Goal: Task Accomplishment & Management: Manage account settings

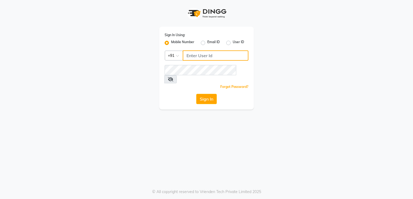
type input "9980535167"
click at [179, 42] on label "Mobile Number" at bounding box center [182, 43] width 23 height 6
click at [175, 42] on input "Mobile Number" at bounding box center [173, 42] width 4 height 4
click at [204, 56] on input "Username" at bounding box center [216, 56] width 66 height 10
type input "8792012449"
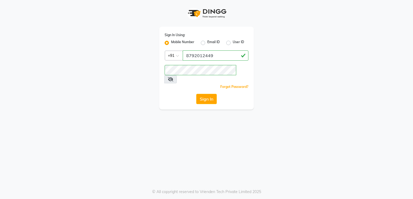
click at [179, 152] on div "Sign In Using: Mobile Number Email ID User ID Country Code × [PHONE_NUMBER] Rem…" at bounding box center [206, 99] width 413 height 199
click at [211, 94] on button "Sign In" at bounding box center [206, 99] width 21 height 10
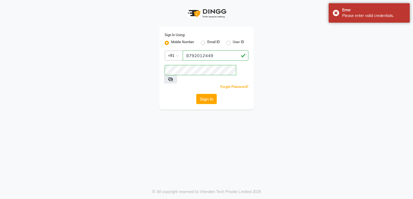
click at [173, 77] on icon at bounding box center [170, 79] width 5 height 4
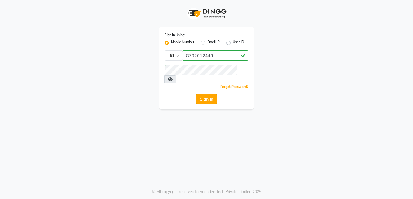
drag, startPoint x: 166, startPoint y: 142, endPoint x: 208, endPoint y: 92, distance: 65.6
click at [208, 92] on div "Sign In Using: Mobile Number Email ID User ID Country Code × [PHONE_NUMBER] Rem…" at bounding box center [206, 99] width 413 height 199
click at [208, 94] on button "Sign In" at bounding box center [206, 99] width 21 height 10
